Goal: Transaction & Acquisition: Book appointment/travel/reservation

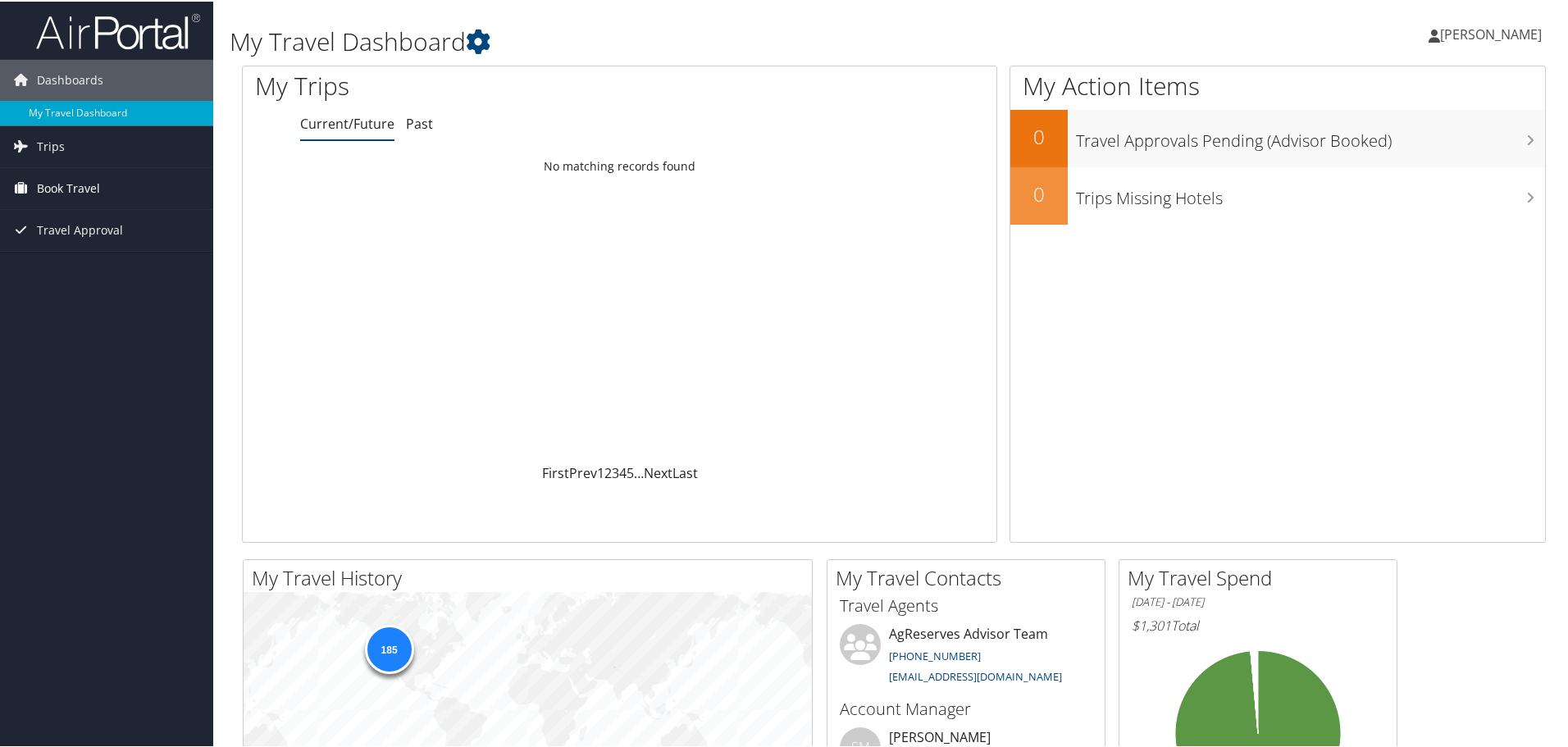
click at [83, 188] on span "Book Travel" at bounding box center [69, 187] width 63 height 41
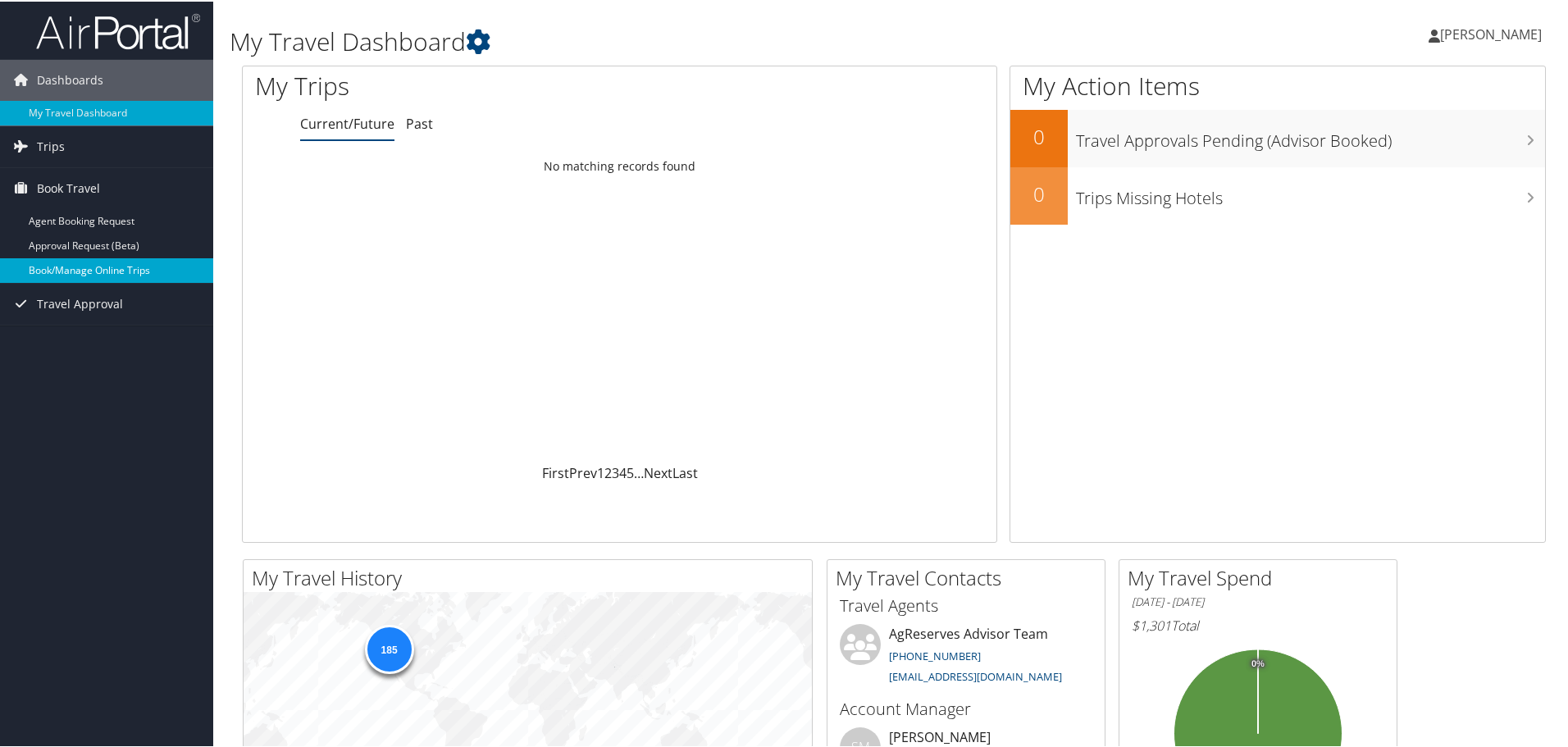
click at [128, 265] on link "Book/Manage Online Trips" at bounding box center [106, 269] width 213 height 25
